Goal: Navigation & Orientation: Find specific page/section

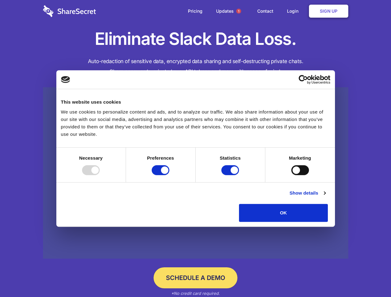
click at [100, 175] on div at bounding box center [91, 170] width 18 height 10
click at [169, 175] on input "Preferences" at bounding box center [161, 170] width 18 height 10
checkbox input "false"
click at [231, 175] on input "Statistics" at bounding box center [230, 170] width 18 height 10
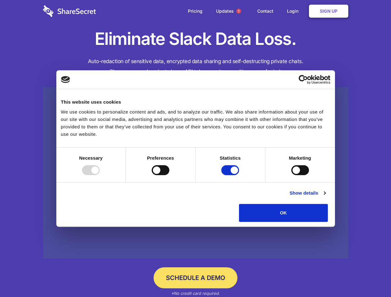
checkbox input "false"
click at [291, 175] on input "Marketing" at bounding box center [300, 170] width 18 height 10
checkbox input "true"
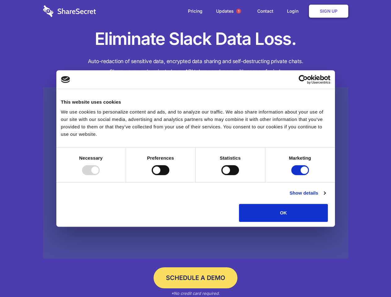
click at [325, 197] on link "Show details" at bounding box center [307, 192] width 36 height 7
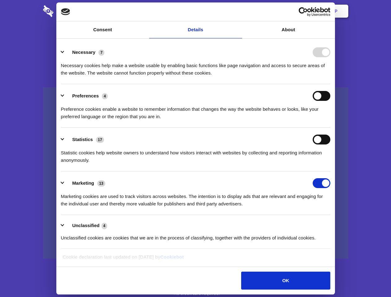
click at [333, 224] on ul "Necessary 7 Necessary cookies help make a website usable by enabling basic func…" at bounding box center [195, 145] width 275 height 208
click at [238, 11] on span "1" at bounding box center [238, 11] width 5 height 5
